Goal: Ask a question: Seek information or help from site administrators or community

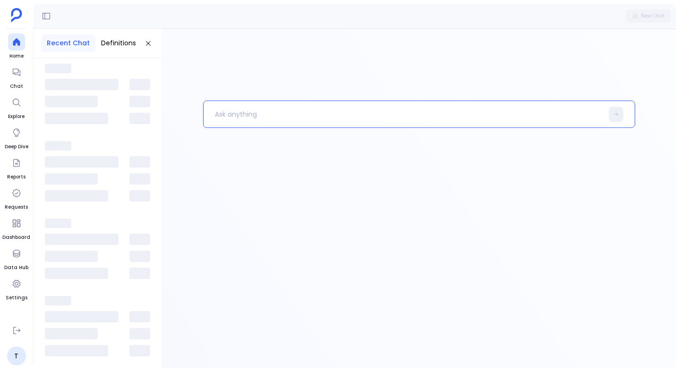
click at [264, 112] on p at bounding box center [404, 114] width 400 height 25
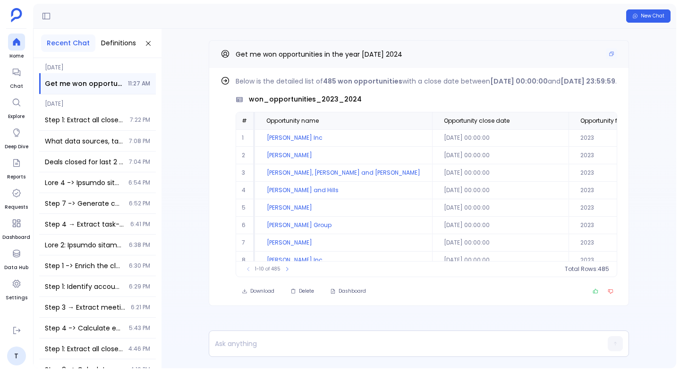
click at [327, 54] on span "Get me won opportunities in the year [DATE] 2024" at bounding box center [319, 54] width 167 height 9
click at [613, 57] on button "Copy" at bounding box center [611, 53] width 11 height 11
click at [13, 76] on icon at bounding box center [16, 72] width 9 height 9
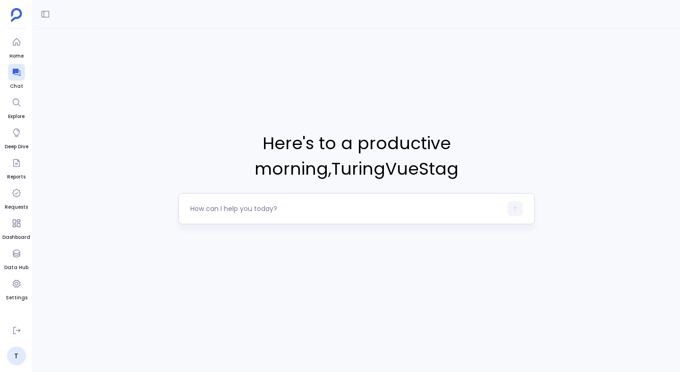
click at [225, 211] on textarea at bounding box center [346, 208] width 312 height 9
type textarea "Get me won opportunities in the year [DATE] 2024"
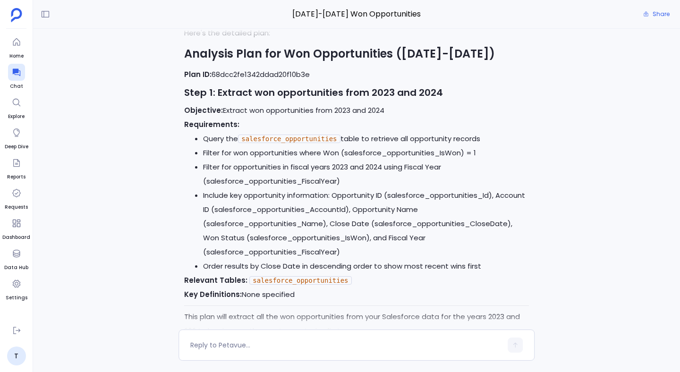
scroll to position [-81, 0]
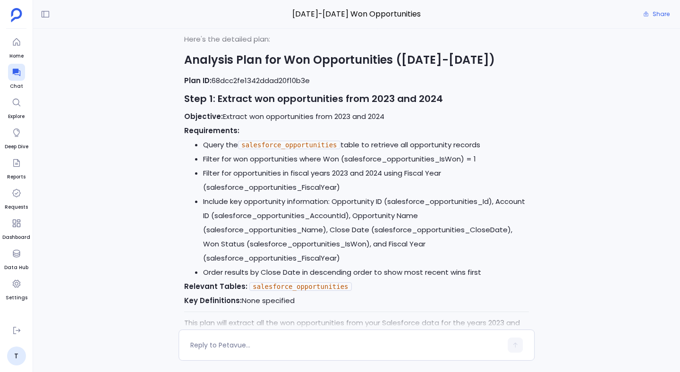
click at [275, 80] on p "Plan ID: 68dcc2fe1342ddad20f10b3e" at bounding box center [356, 81] width 345 height 14
copy p "68dcc2fe1342ddad20f10b3e"
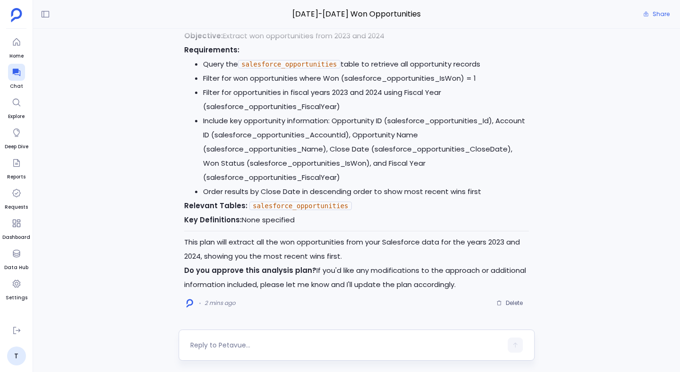
click at [246, 343] on textarea at bounding box center [346, 345] width 312 height 9
type textarea "yes execute"
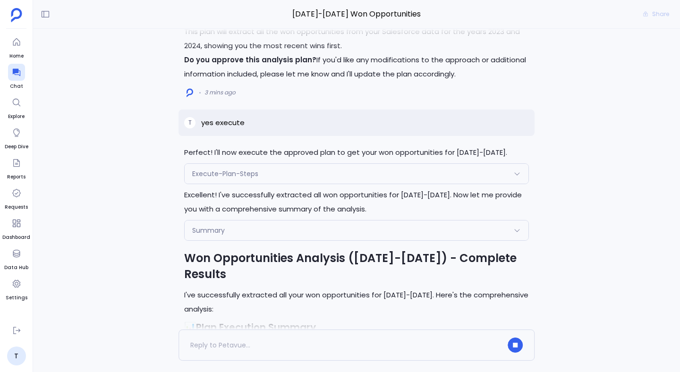
click at [280, 172] on div "Execute-Plan-Steps" at bounding box center [357, 174] width 344 height 20
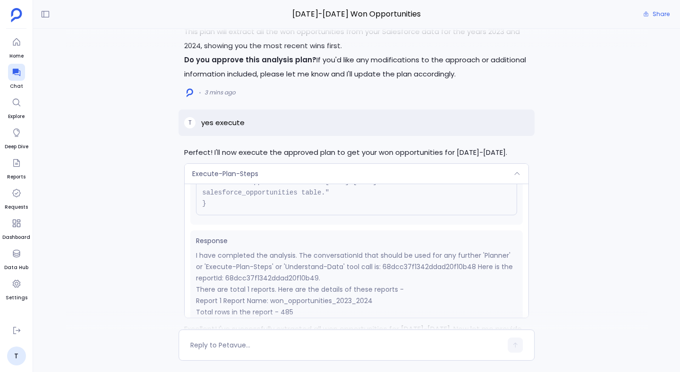
scroll to position [120, 0]
click at [280, 275] on p "I have completed the analysis. The conversationId that should be used for any f…" at bounding box center [356, 266] width 321 height 34
copy p "68dcc37f1342ddad20f10b49"
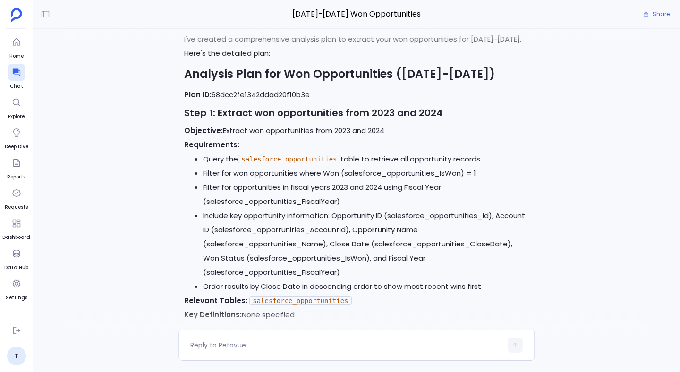
scroll to position [-1439, 0]
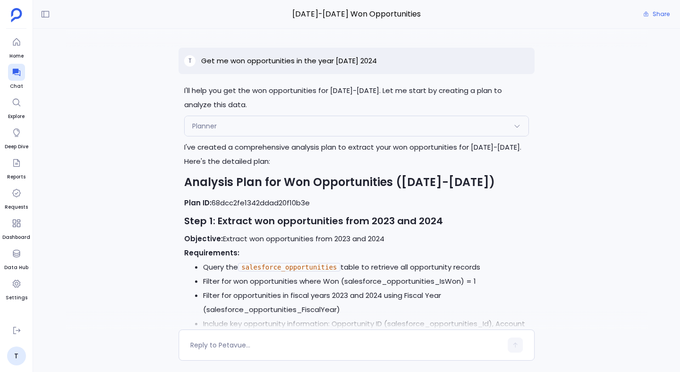
click at [335, 60] on p "Get me won opportunities in the year [DATE] 2024" at bounding box center [289, 60] width 176 height 11
copy p "Get me won opportunities in the year [DATE] 2024"
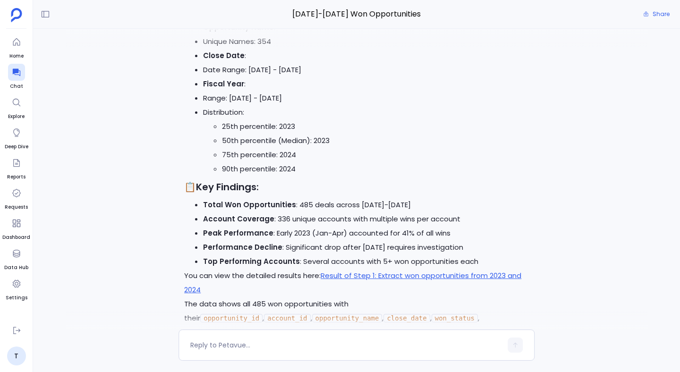
scroll to position [0, 0]
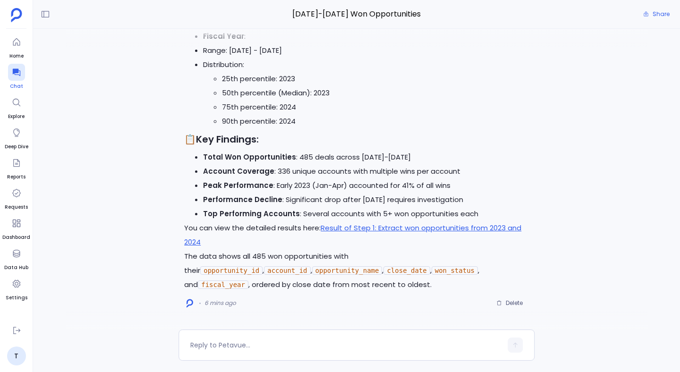
click at [20, 85] on span "Chat" at bounding box center [16, 87] width 17 height 8
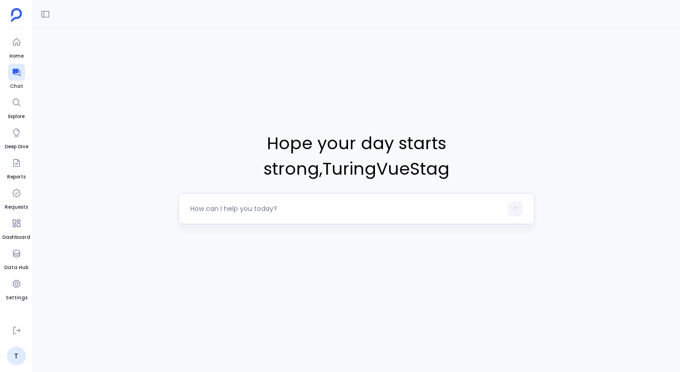
click at [262, 222] on div at bounding box center [357, 208] width 356 height 31
click at [251, 210] on textarea at bounding box center [346, 208] width 312 height 9
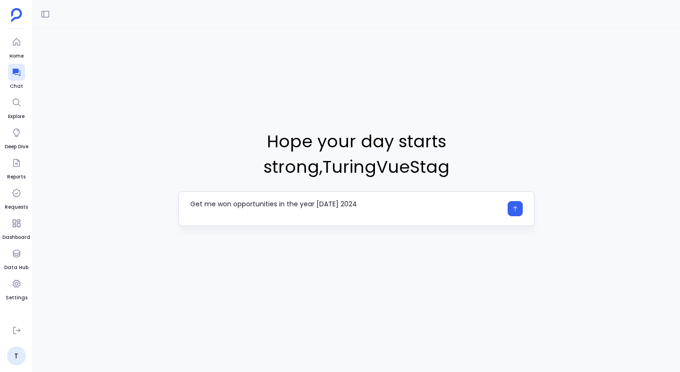
type textarea "Get me won opportunities in the year [DATE] 2024"
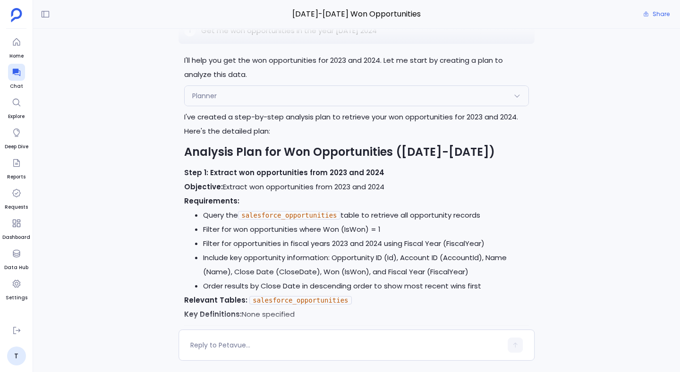
scroll to position [-96, 0]
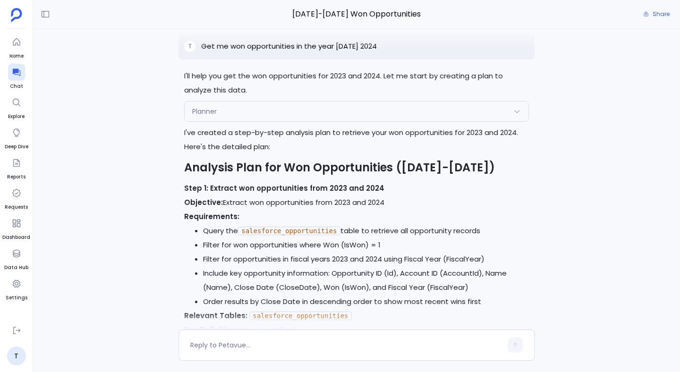
click at [295, 106] on div "Planner" at bounding box center [357, 112] width 344 height 20
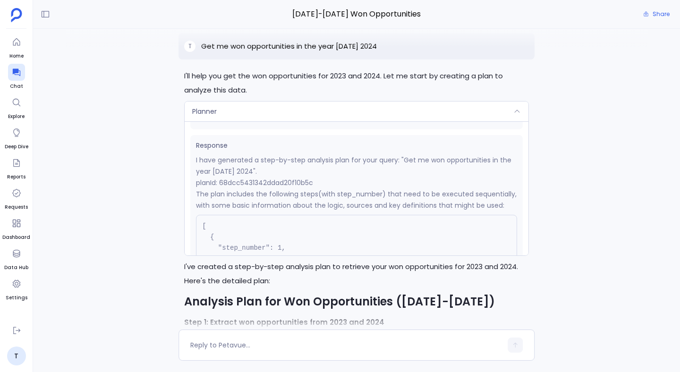
scroll to position [140, 0]
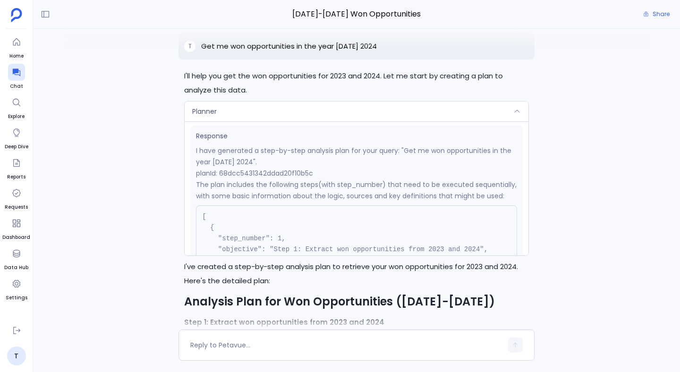
click at [266, 175] on p "planId: 68dcc5431342ddad20f10b5c" at bounding box center [356, 173] width 321 height 11
copy p "68dcc5431342ddad20f10b5c"
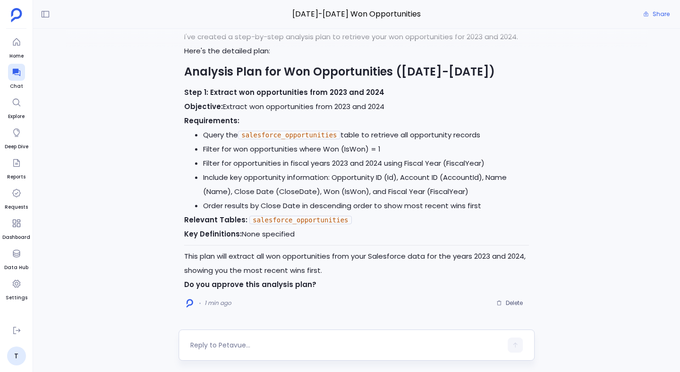
click at [266, 346] on textarea at bounding box center [346, 345] width 312 height 9
type textarea "Yes"
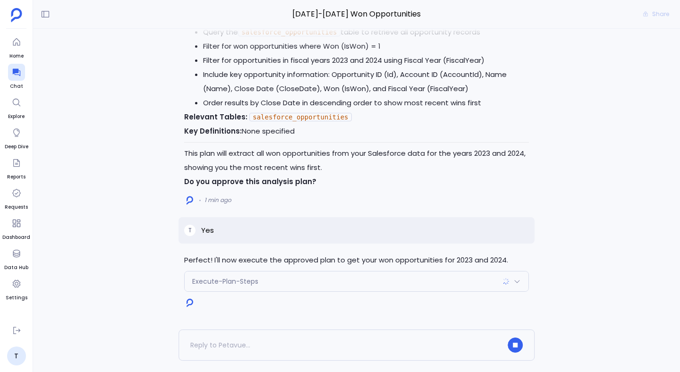
click at [395, 285] on div "Execute-Plan-Steps" at bounding box center [357, 282] width 344 height 20
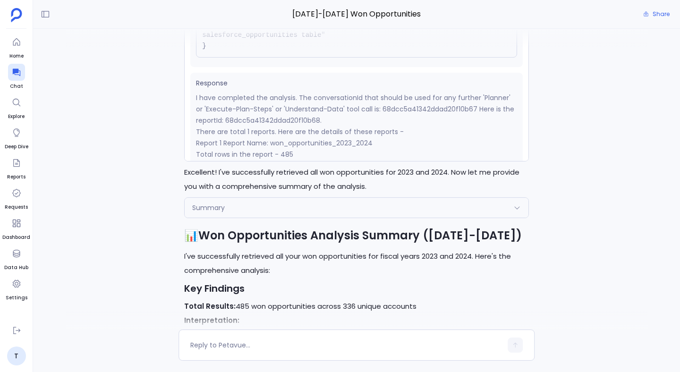
scroll to position [122, 0]
click at [297, 124] on p "I have completed the analysis. The conversationId that should be used for any f…" at bounding box center [356, 107] width 321 height 34
copy p "68dcc5a41342ddad20f10b68"
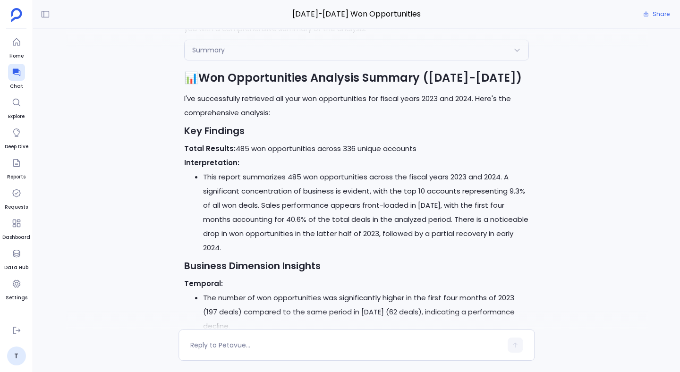
scroll to position [-565, 0]
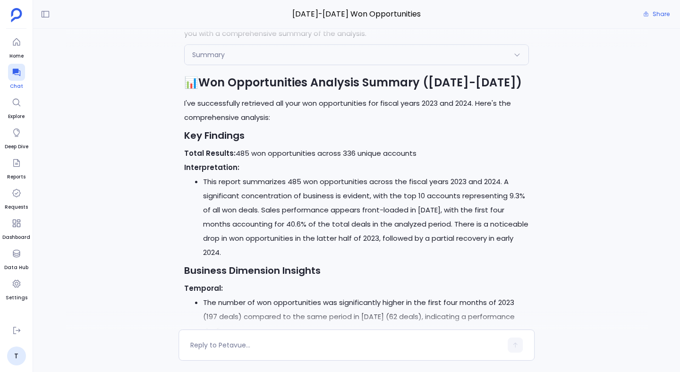
click at [16, 74] on icon at bounding box center [16, 72] width 9 height 9
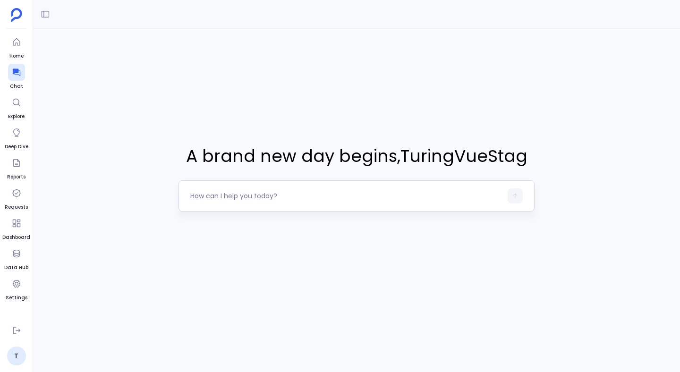
click at [212, 200] on textarea at bounding box center [346, 195] width 312 height 9
type textarea "Can you share the accounts converted in the year 2023 2024"
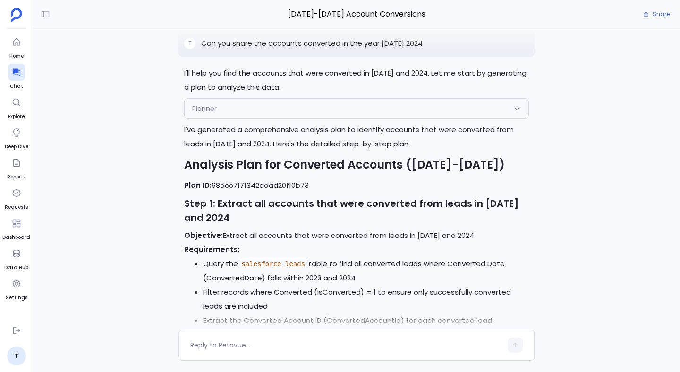
scroll to position [-410, 0]
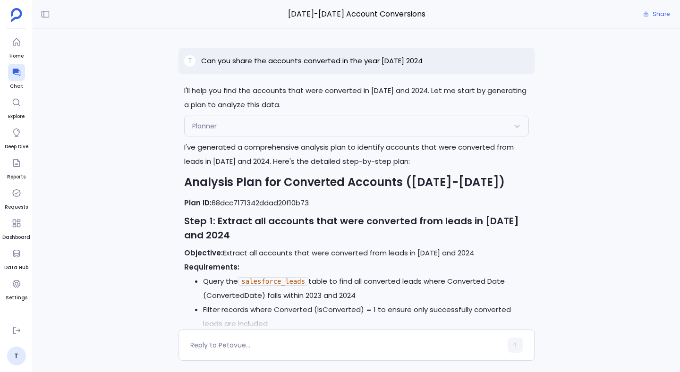
click at [284, 202] on p "Plan ID: 68dcc7171342ddad20f10b73" at bounding box center [356, 203] width 345 height 14
copy p "68dcc7171342ddad20f10b73"
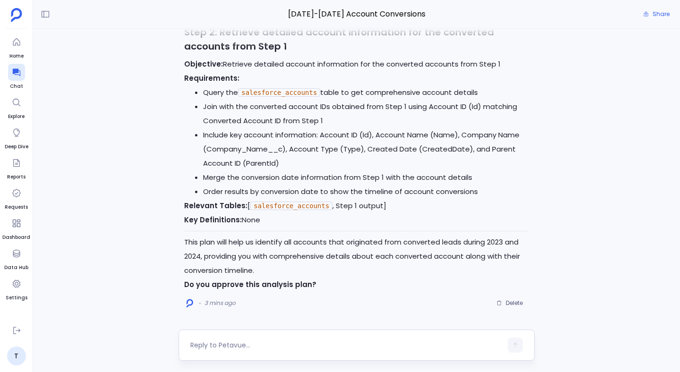
click at [254, 346] on textarea at bounding box center [346, 345] width 312 height 9
type textarea "yes approve"
click at [263, 348] on textarea "yes approve" at bounding box center [346, 345] width 312 height 9
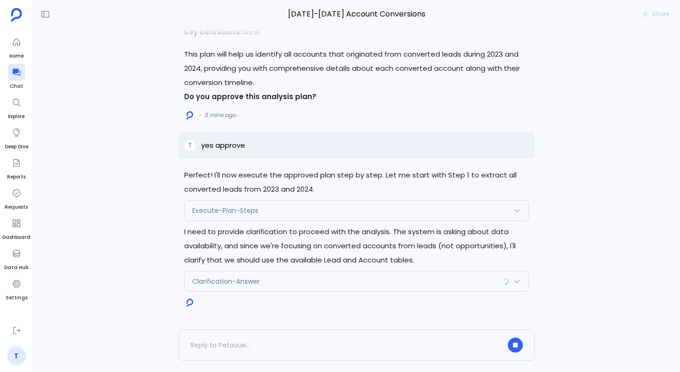
click at [244, 282] on span "Clarification-Answer" at bounding box center [226, 281] width 68 height 9
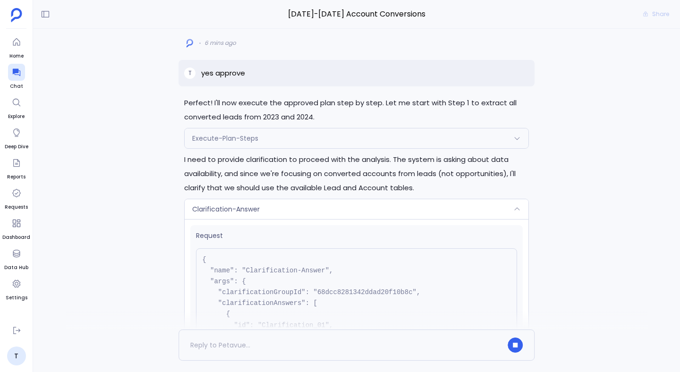
scroll to position [-139, 0]
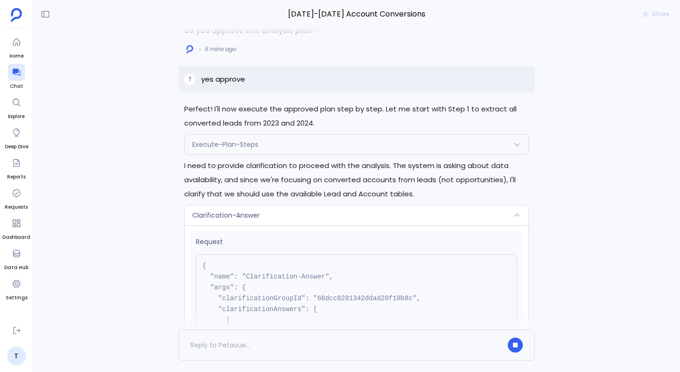
click at [254, 140] on span "Execute-Plan-Steps" at bounding box center [225, 144] width 66 height 9
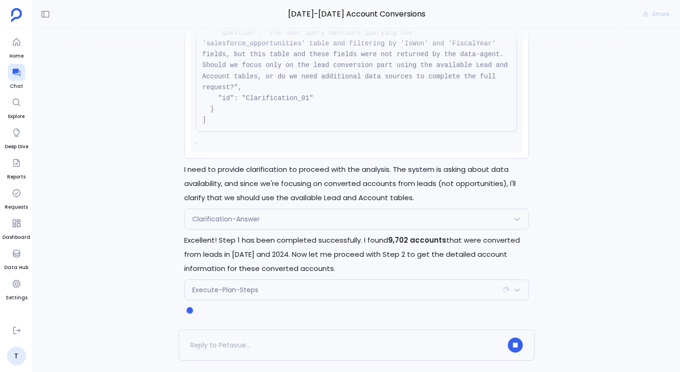
scroll to position [0, 0]
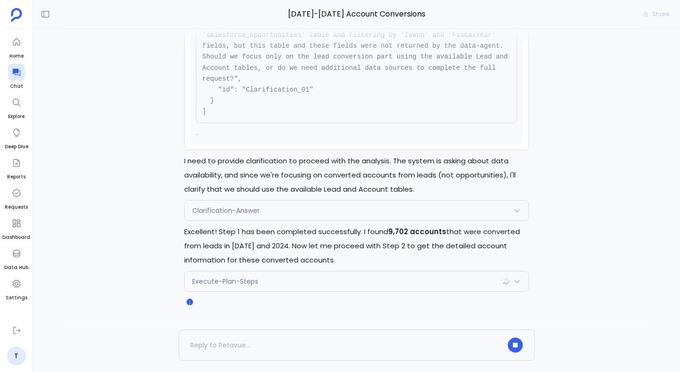
click at [290, 284] on div "Execute-Plan-Steps" at bounding box center [357, 282] width 344 height 20
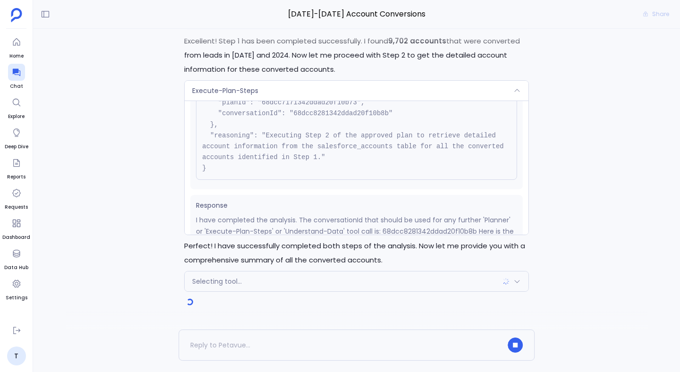
scroll to position [84, 0]
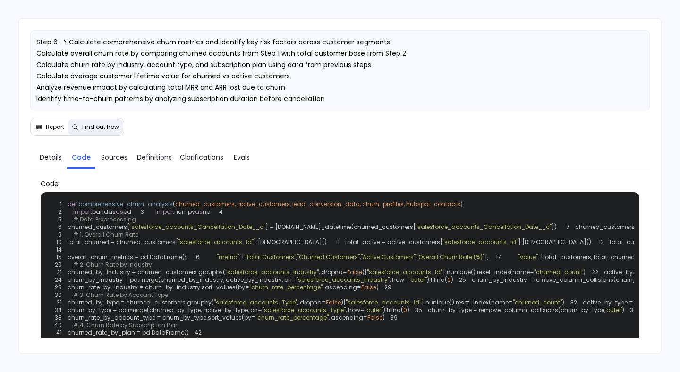
scroll to position [1040, 0]
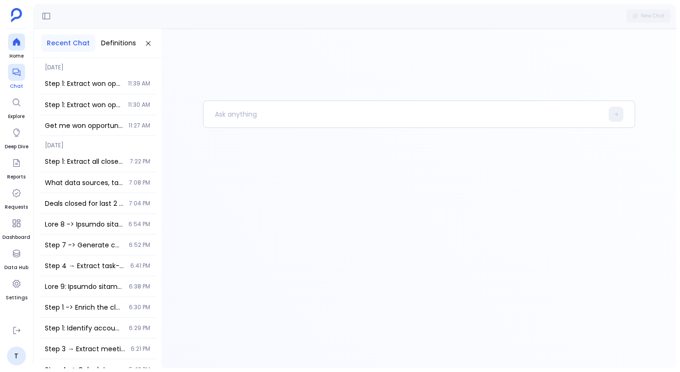
click at [16, 79] on div at bounding box center [16, 72] width 17 height 17
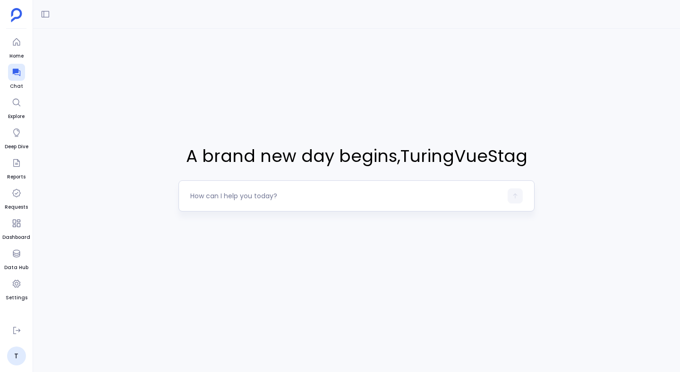
click at [223, 204] on div at bounding box center [357, 196] width 356 height 31
click at [224, 201] on div at bounding box center [346, 196] width 312 height 15
click at [227, 196] on textarea at bounding box center [346, 195] width 312 height 9
type textarea "Can you tell me the a"
type textarea "Crea"
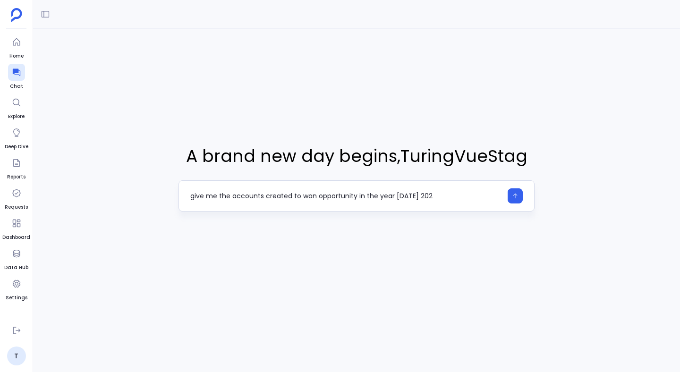
type textarea "give me the accounts created to won opportunity in the year [DATE] 2024"
